Goal: Check status

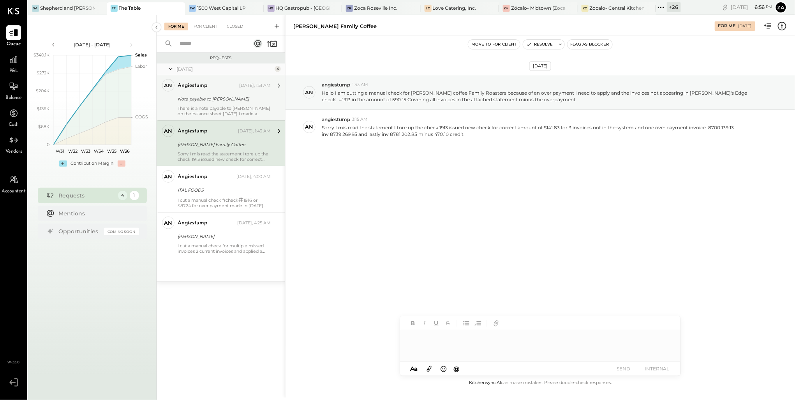
click at [203, 94] on div "Note payable to [PERSON_NAME]" at bounding box center [223, 98] width 91 height 9
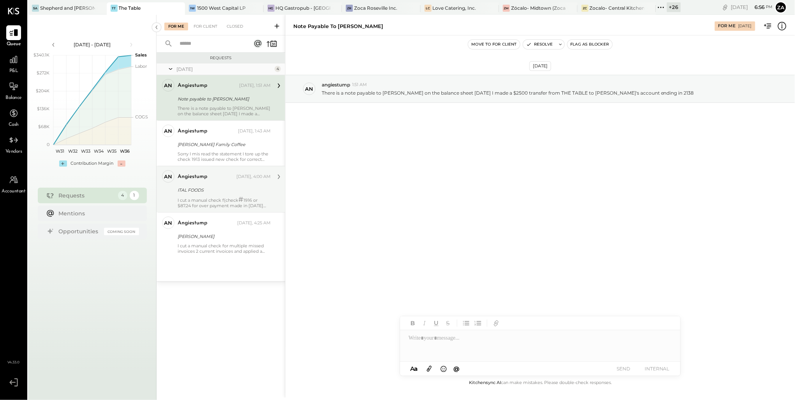
click at [225, 200] on div "I cut a manual check f(check # 1916 or $87.24 for over payment made in [DATE] a…" at bounding box center [224, 203] width 93 height 12
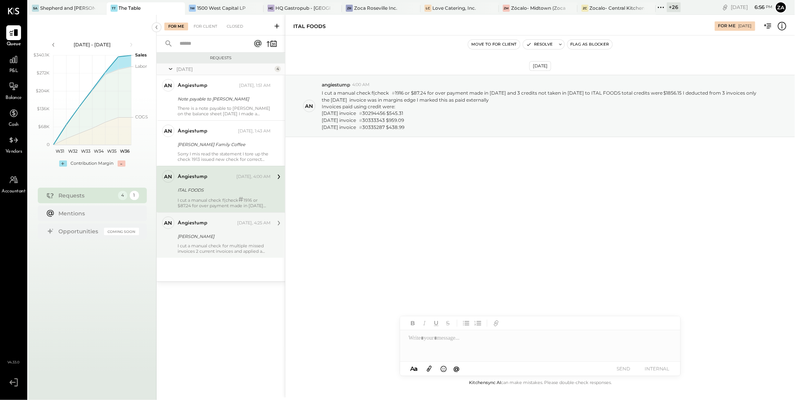
click at [210, 249] on div "I cut a manual check for multiple missed invoices 2 current invoices and applie…" at bounding box center [224, 248] width 93 height 11
